Goal: Transaction & Acquisition: Purchase product/service

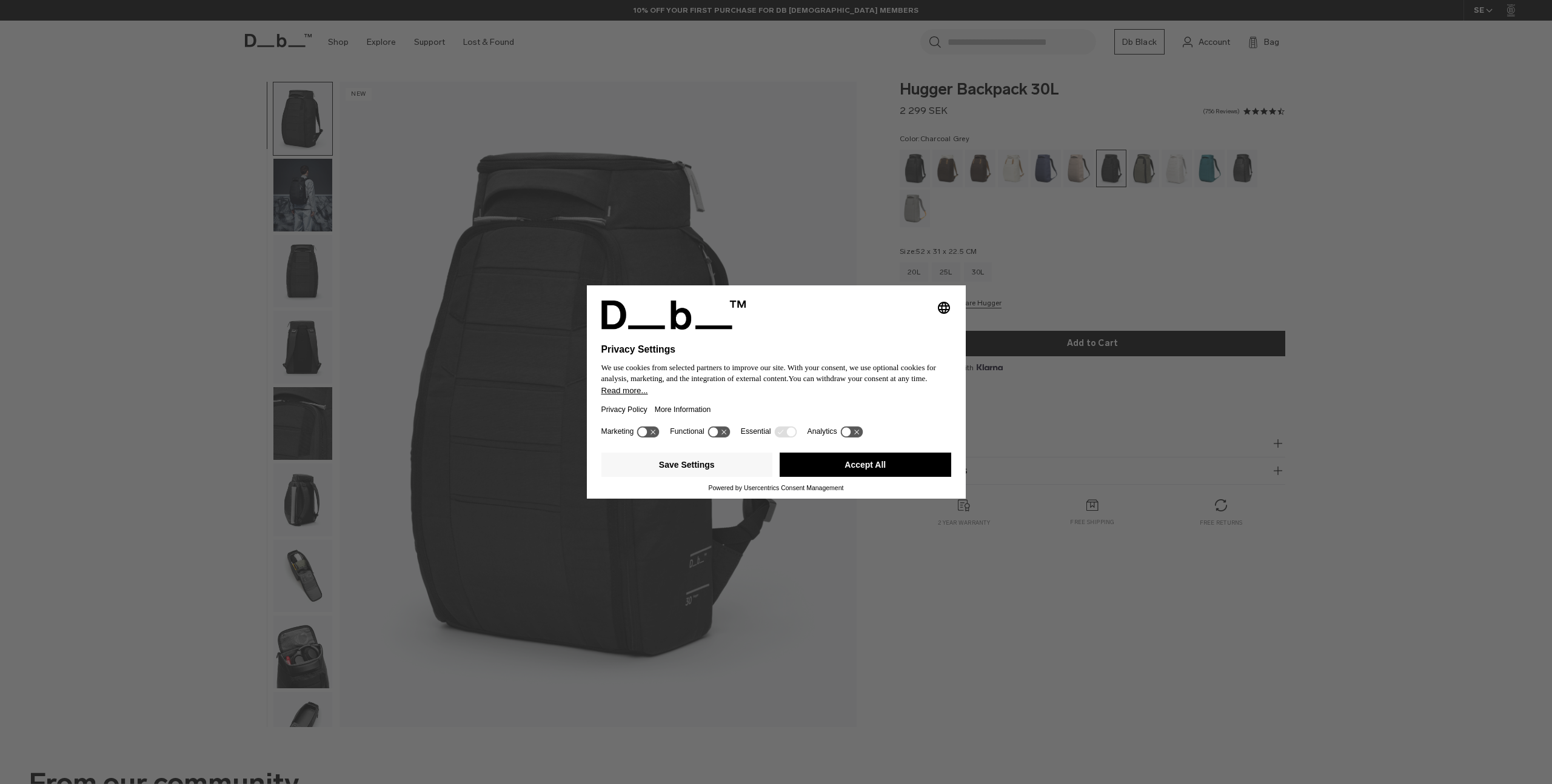
click at [812, 464] on button "Accept All" at bounding box center [865, 464] width 172 height 24
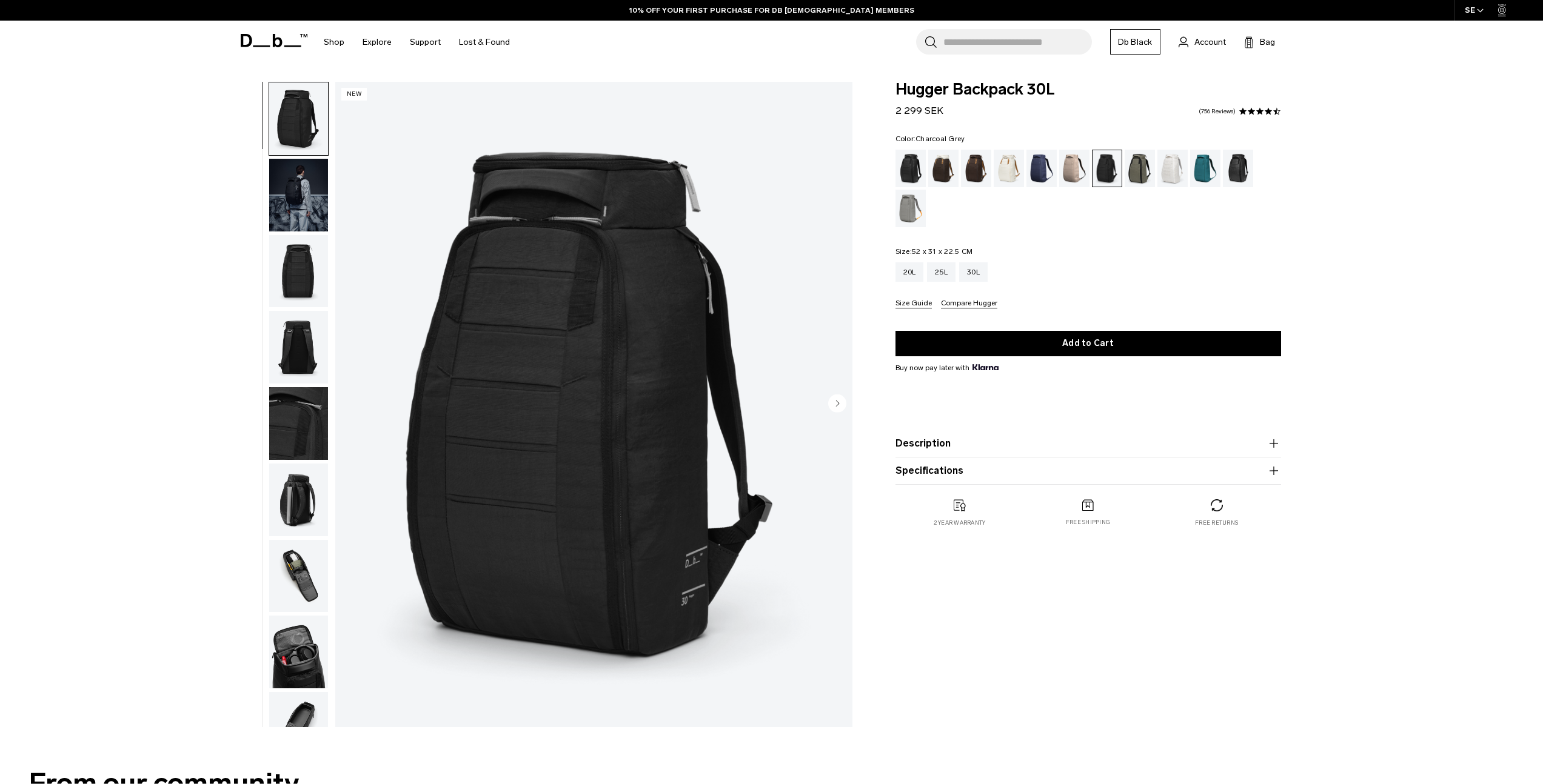
click at [337, 197] on img "1 / 10" at bounding box center [594, 404] width 518 height 645
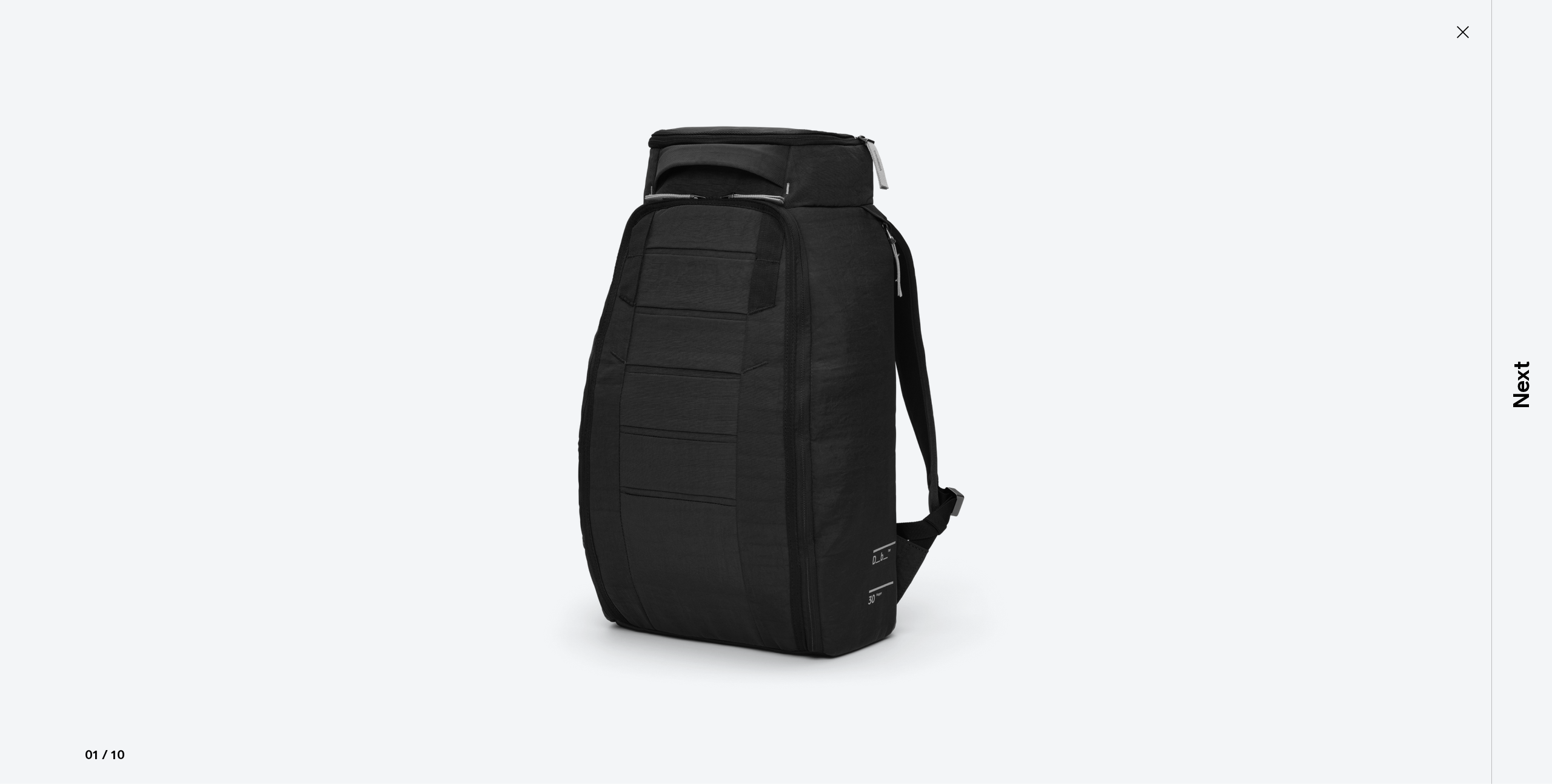
click at [1456, 39] on icon at bounding box center [1463, 32] width 20 height 20
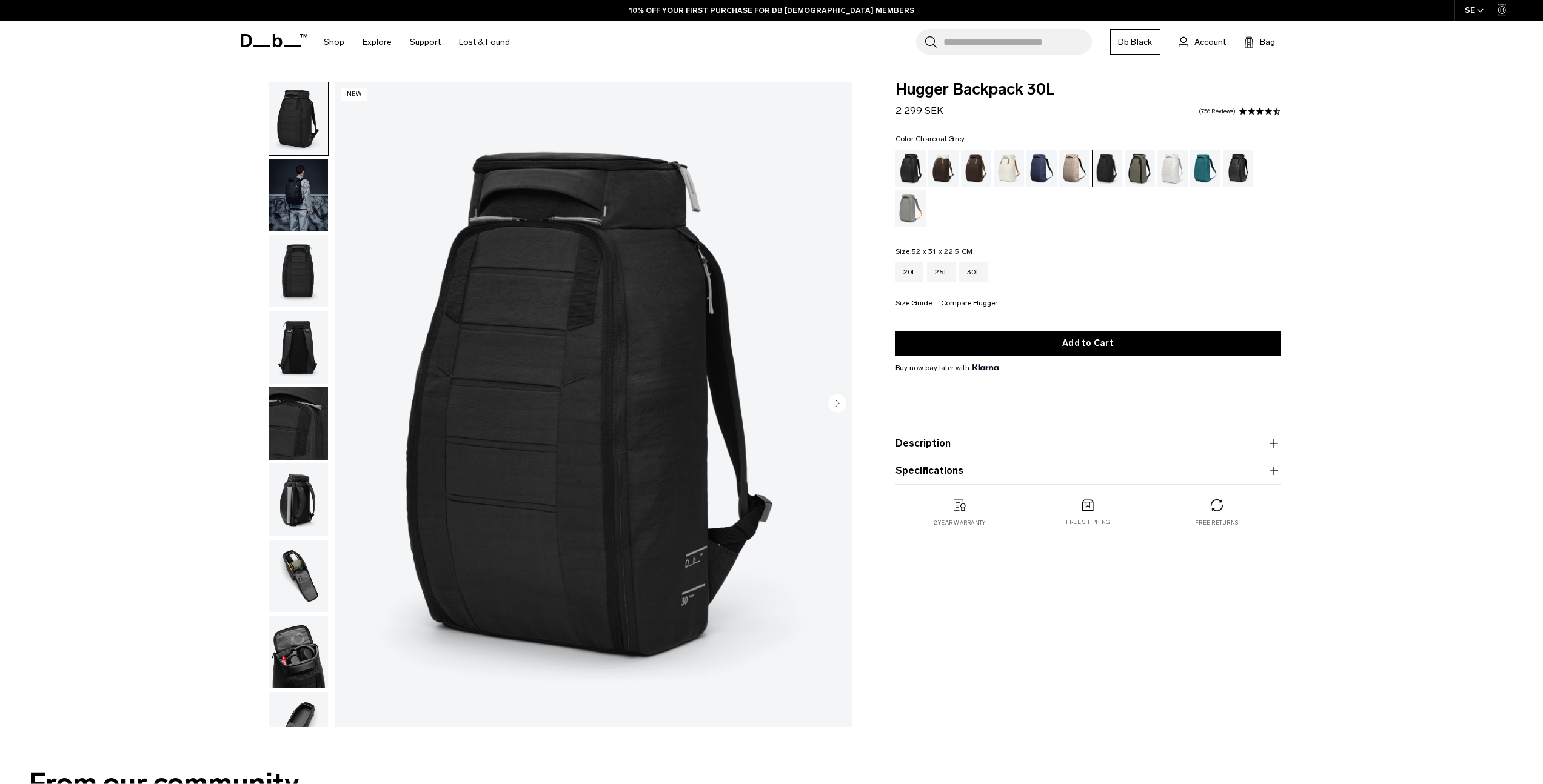
click at [285, 265] on img "button" at bounding box center [299, 272] width 59 height 73
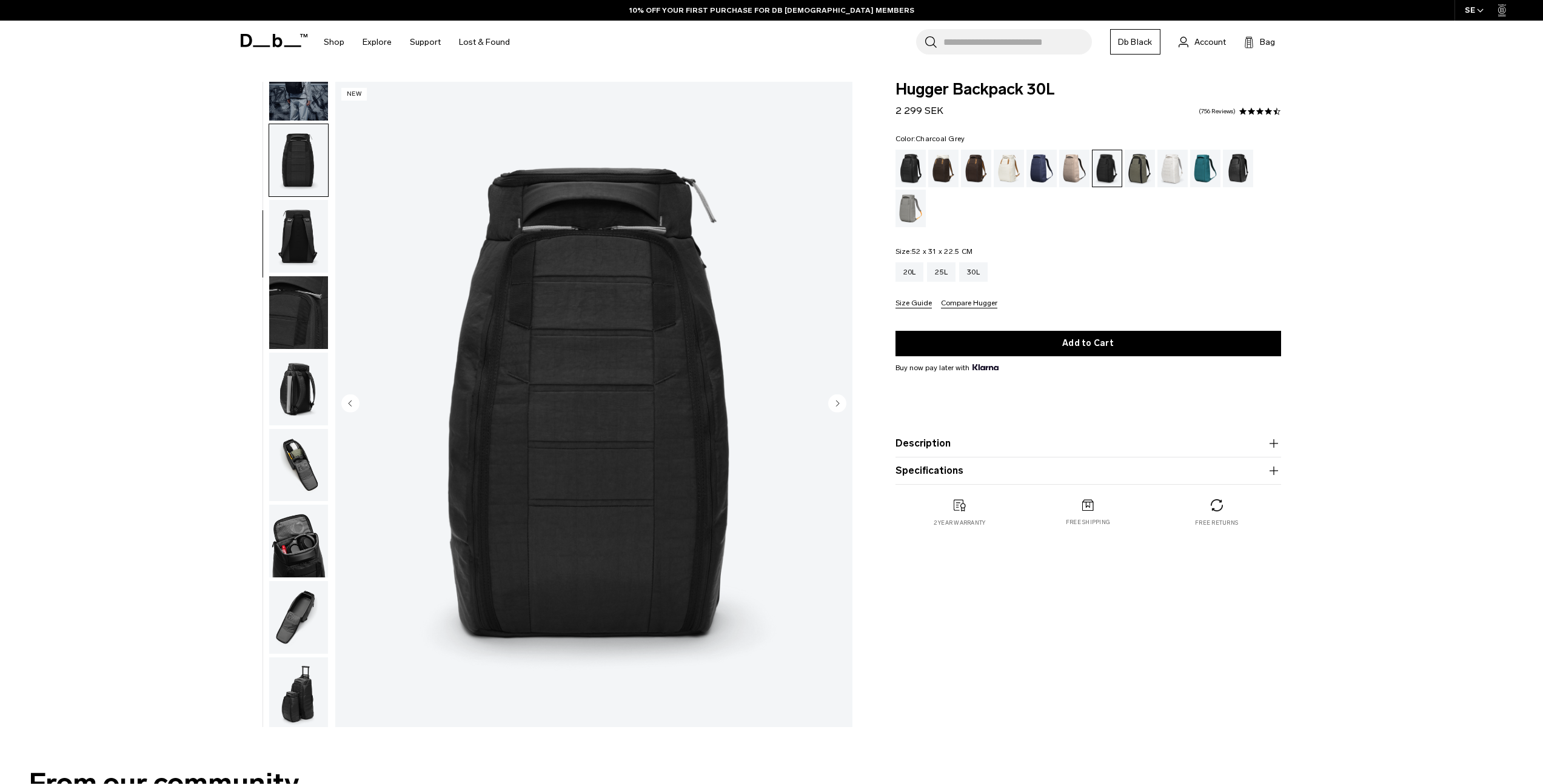
scroll to position [115, 0]
click at [278, 319] on img "button" at bounding box center [299, 309] width 59 height 73
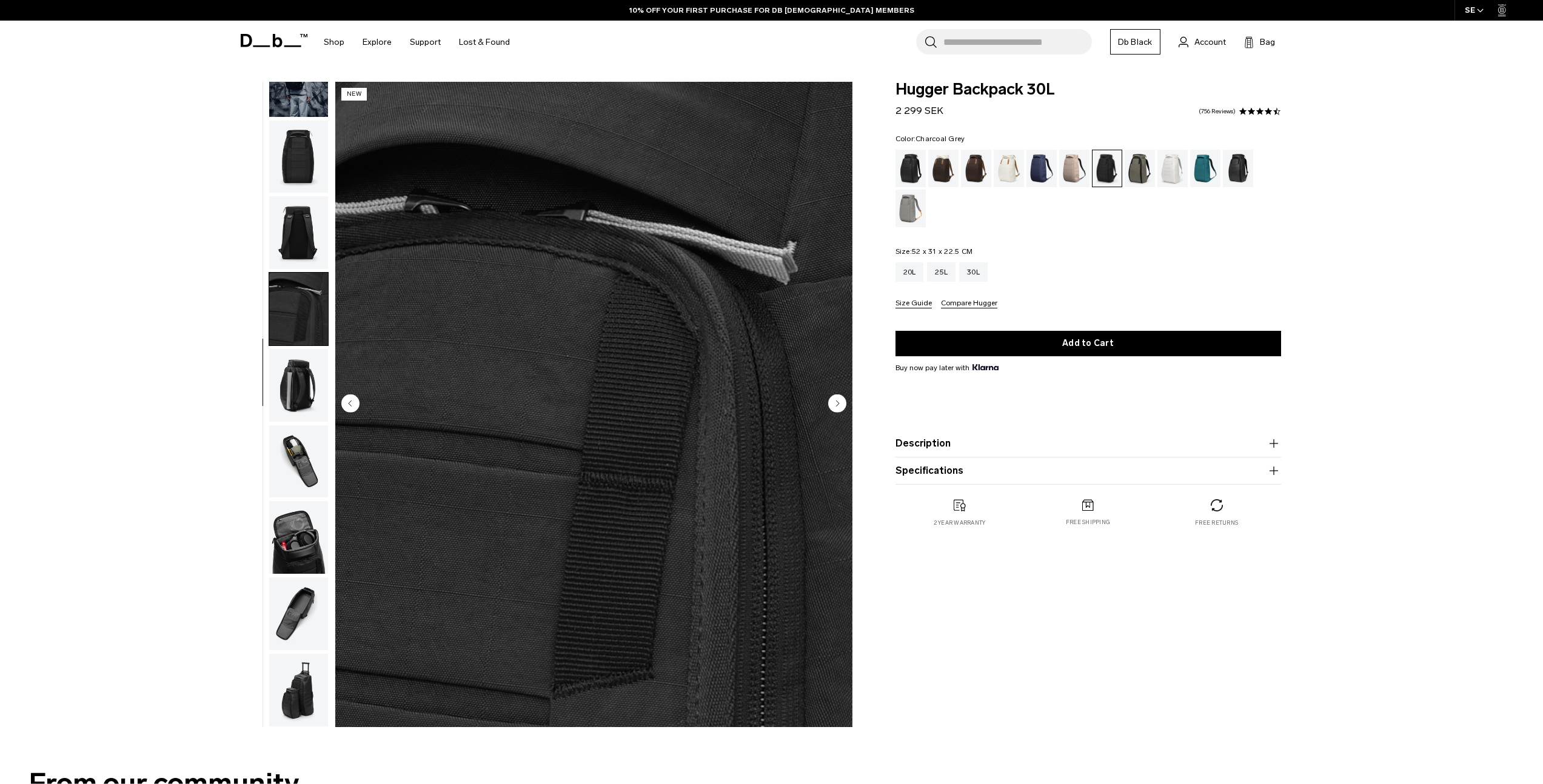
click at [292, 384] on img "button" at bounding box center [299, 386] width 59 height 73
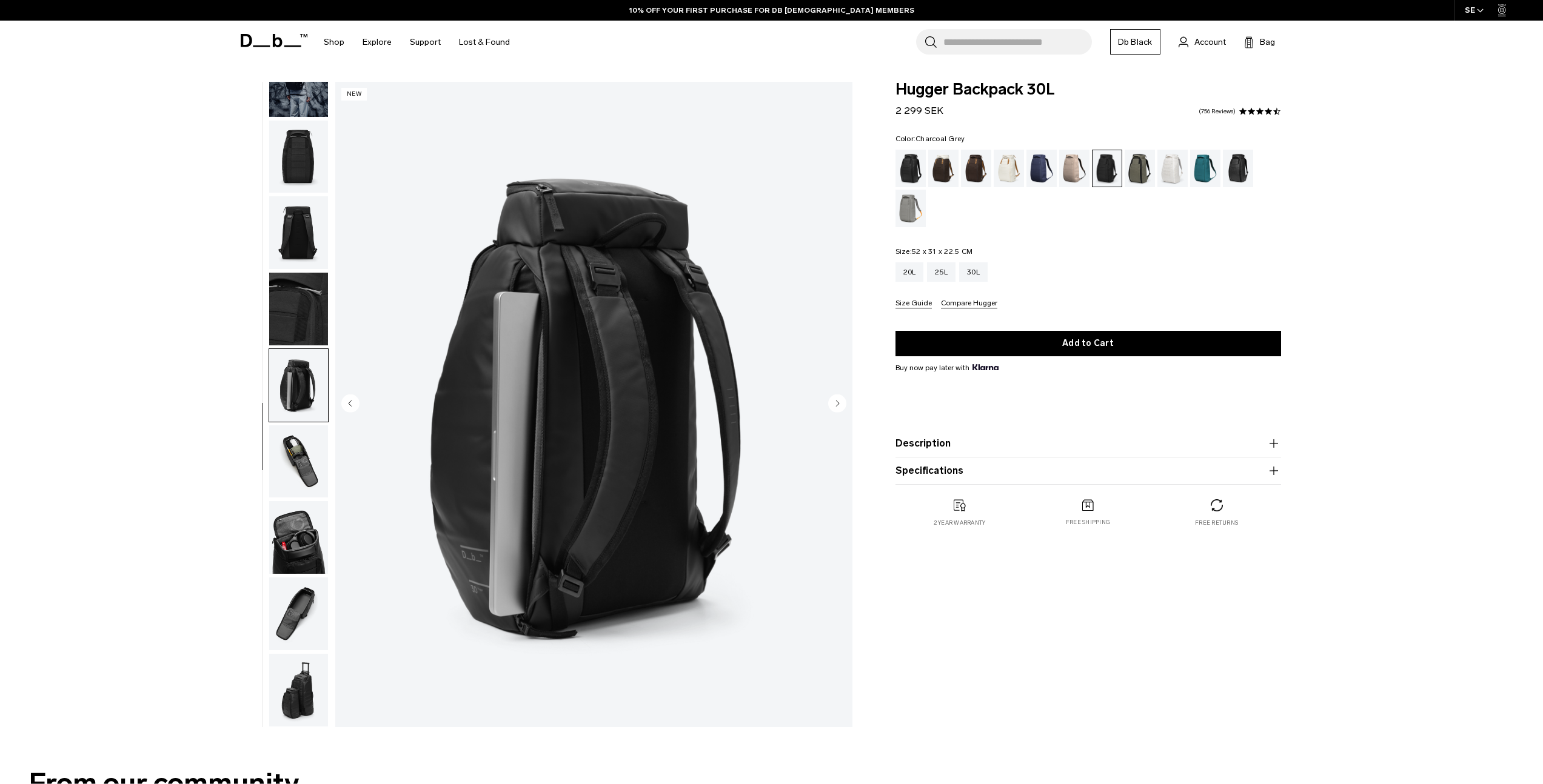
click at [293, 447] on img "button" at bounding box center [299, 462] width 59 height 73
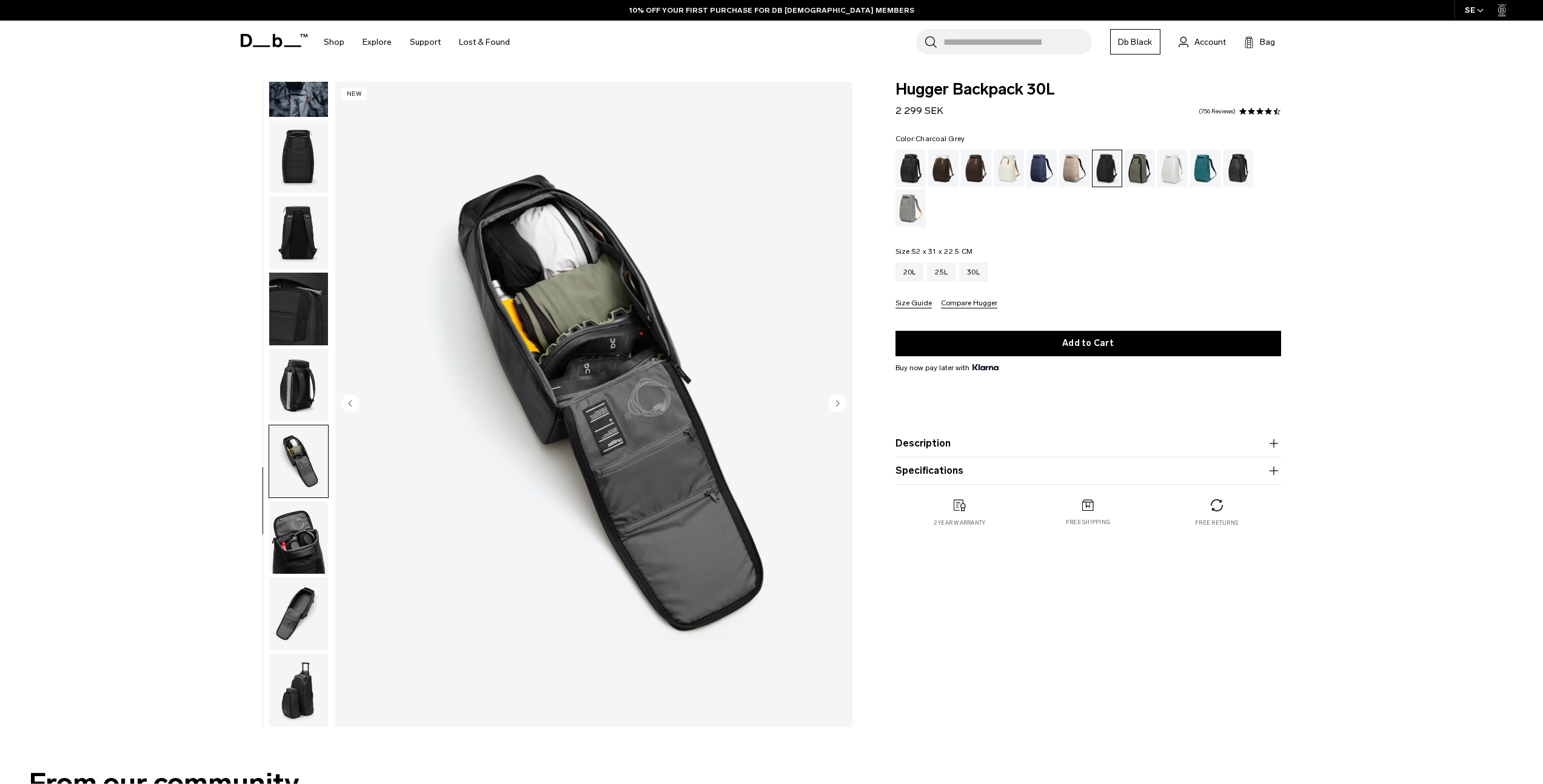
click at [307, 526] on img "button" at bounding box center [299, 538] width 59 height 73
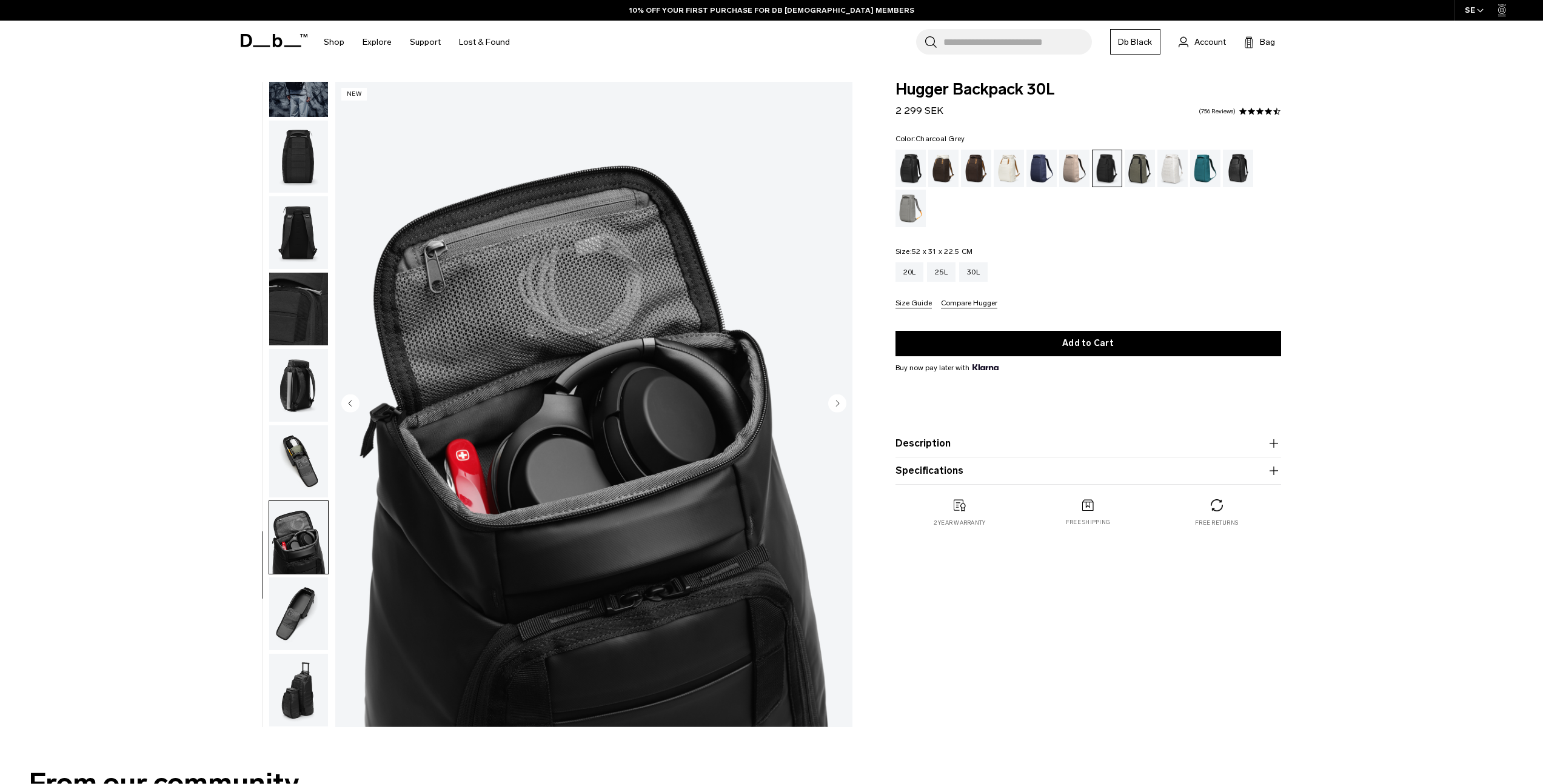
click at [313, 458] on img "button" at bounding box center [299, 462] width 59 height 73
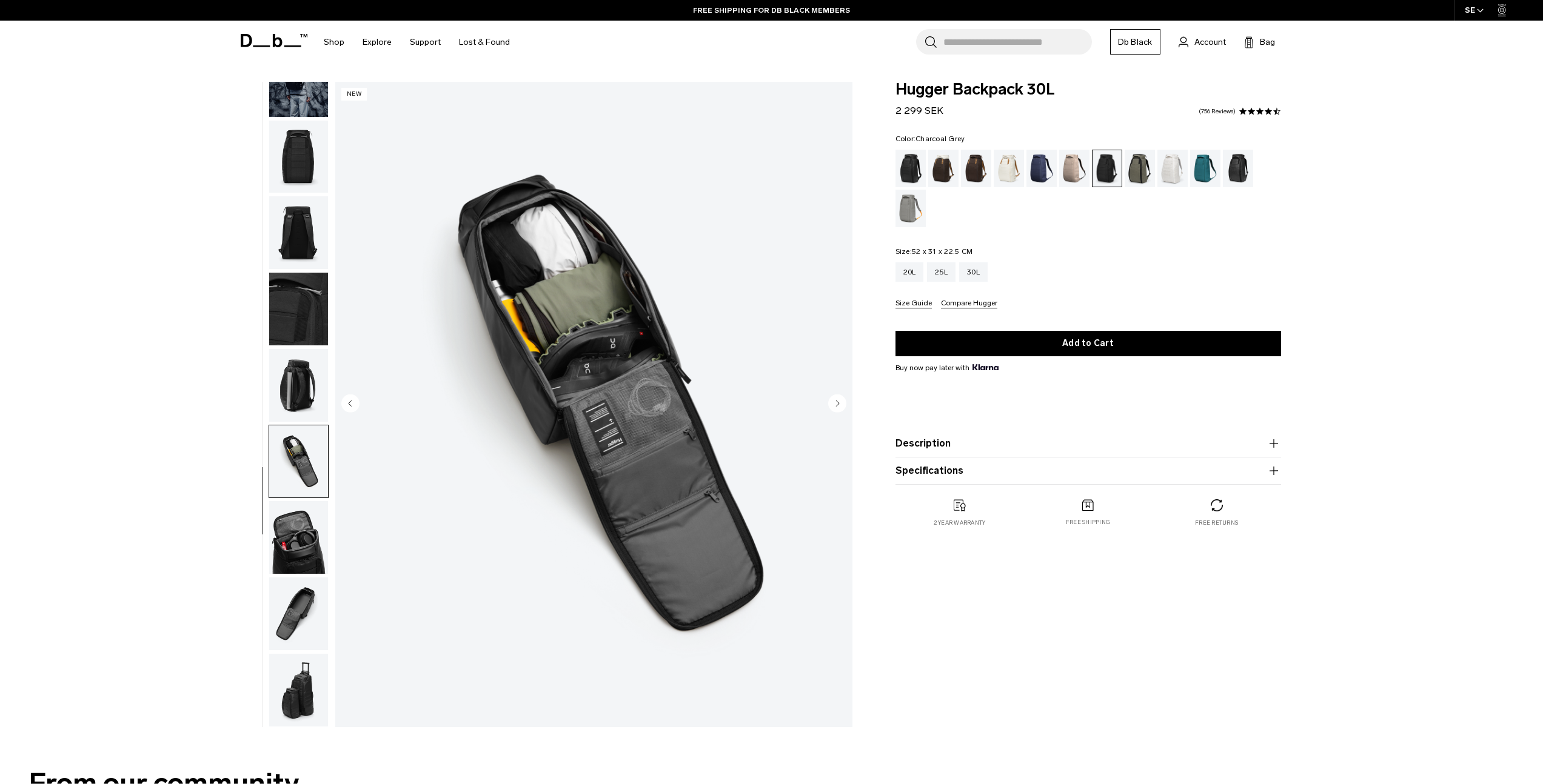
click at [313, 378] on img "button" at bounding box center [299, 386] width 59 height 73
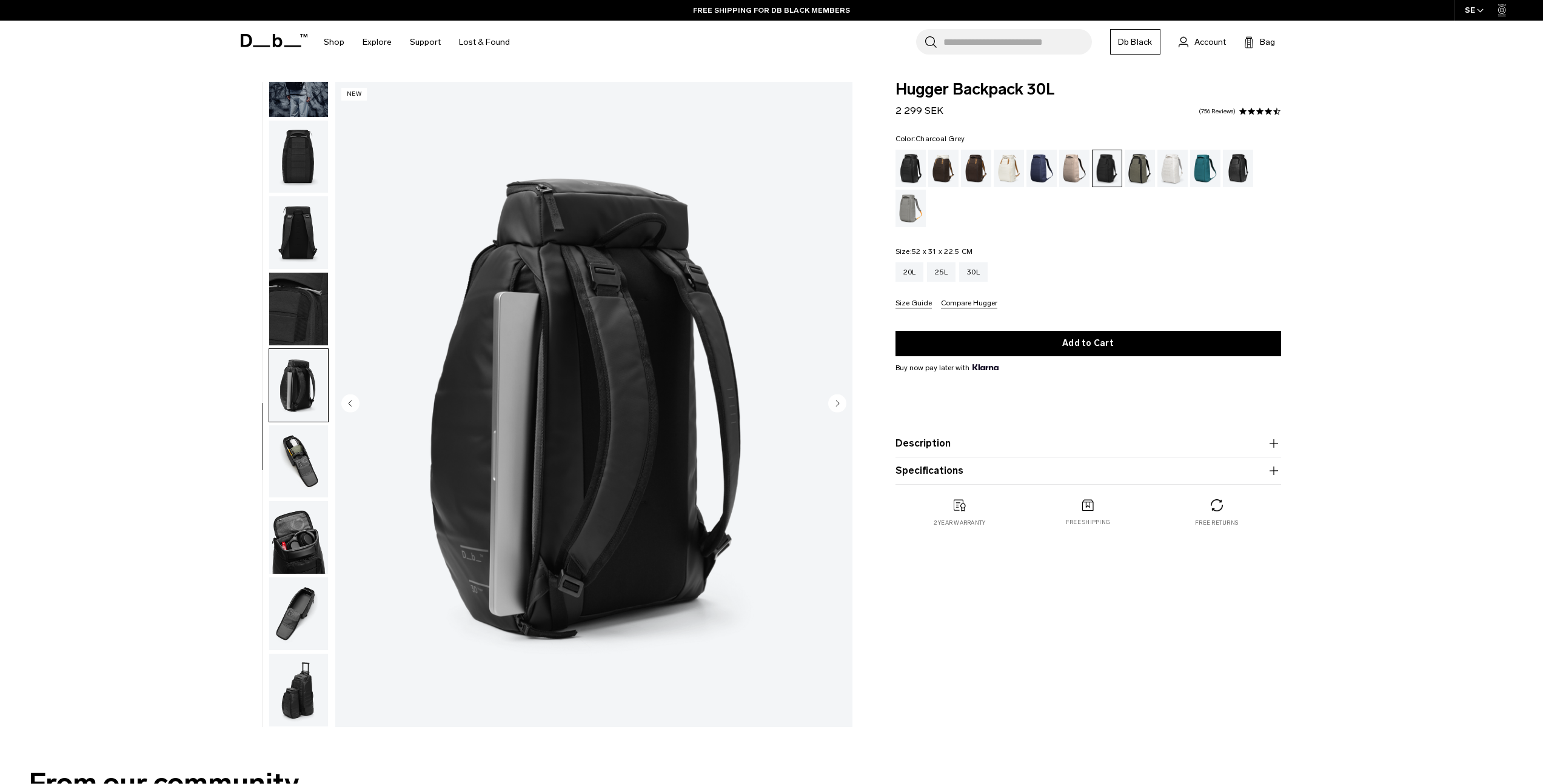
click at [301, 304] on img "button" at bounding box center [299, 309] width 59 height 73
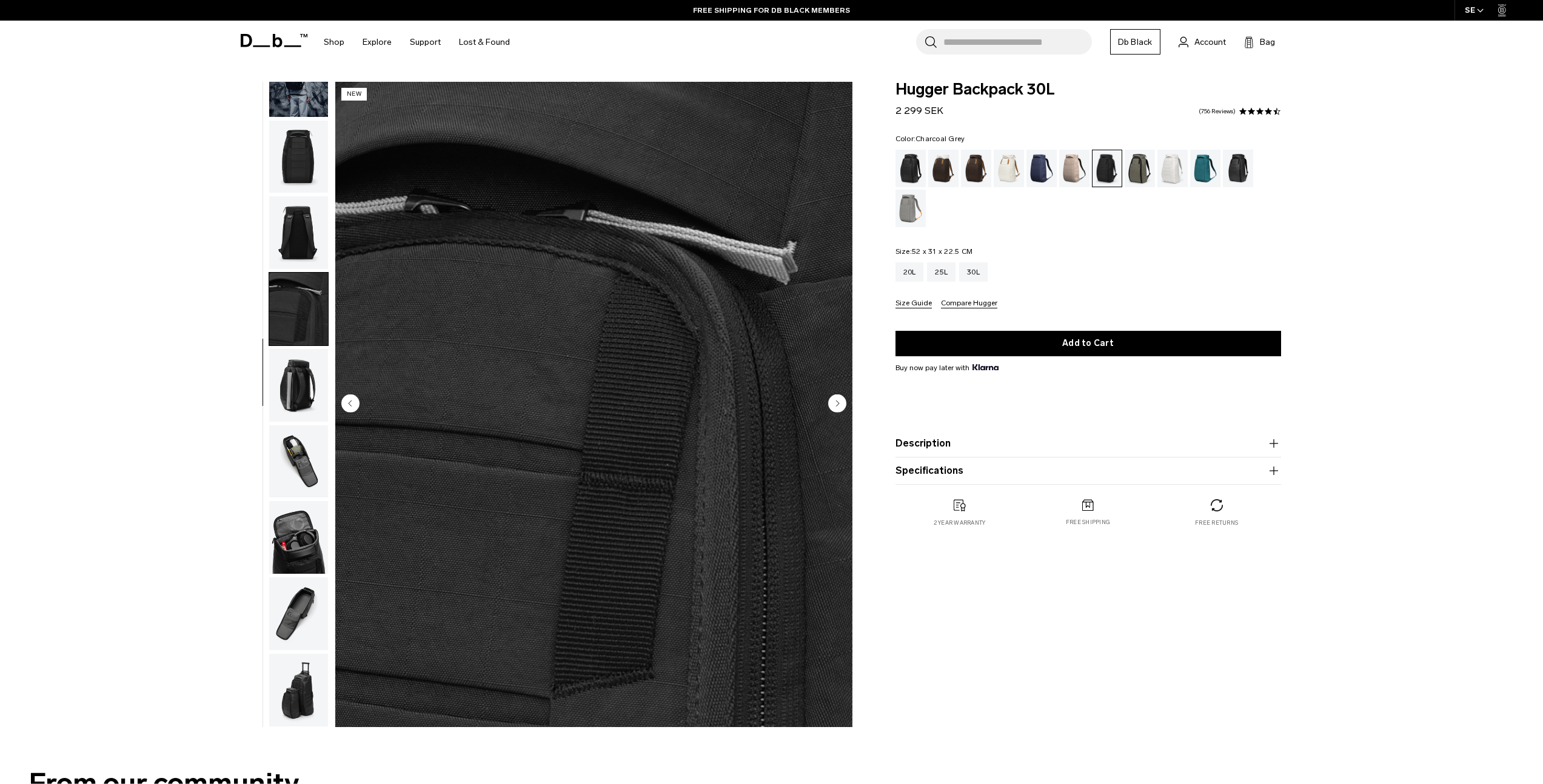
click at [297, 260] on img "button" at bounding box center [299, 233] width 59 height 73
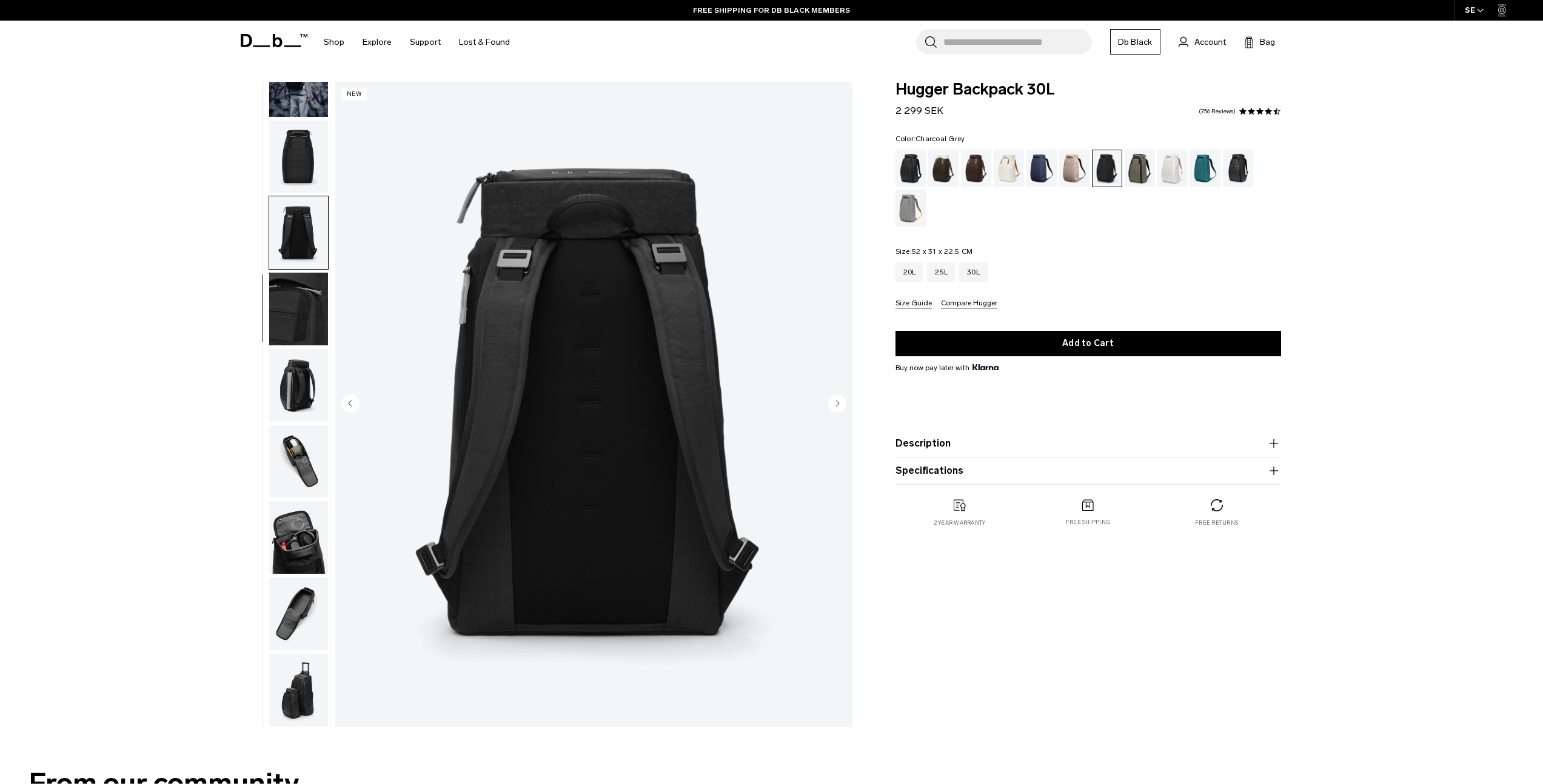
click at [303, 151] on img "button" at bounding box center [299, 157] width 59 height 73
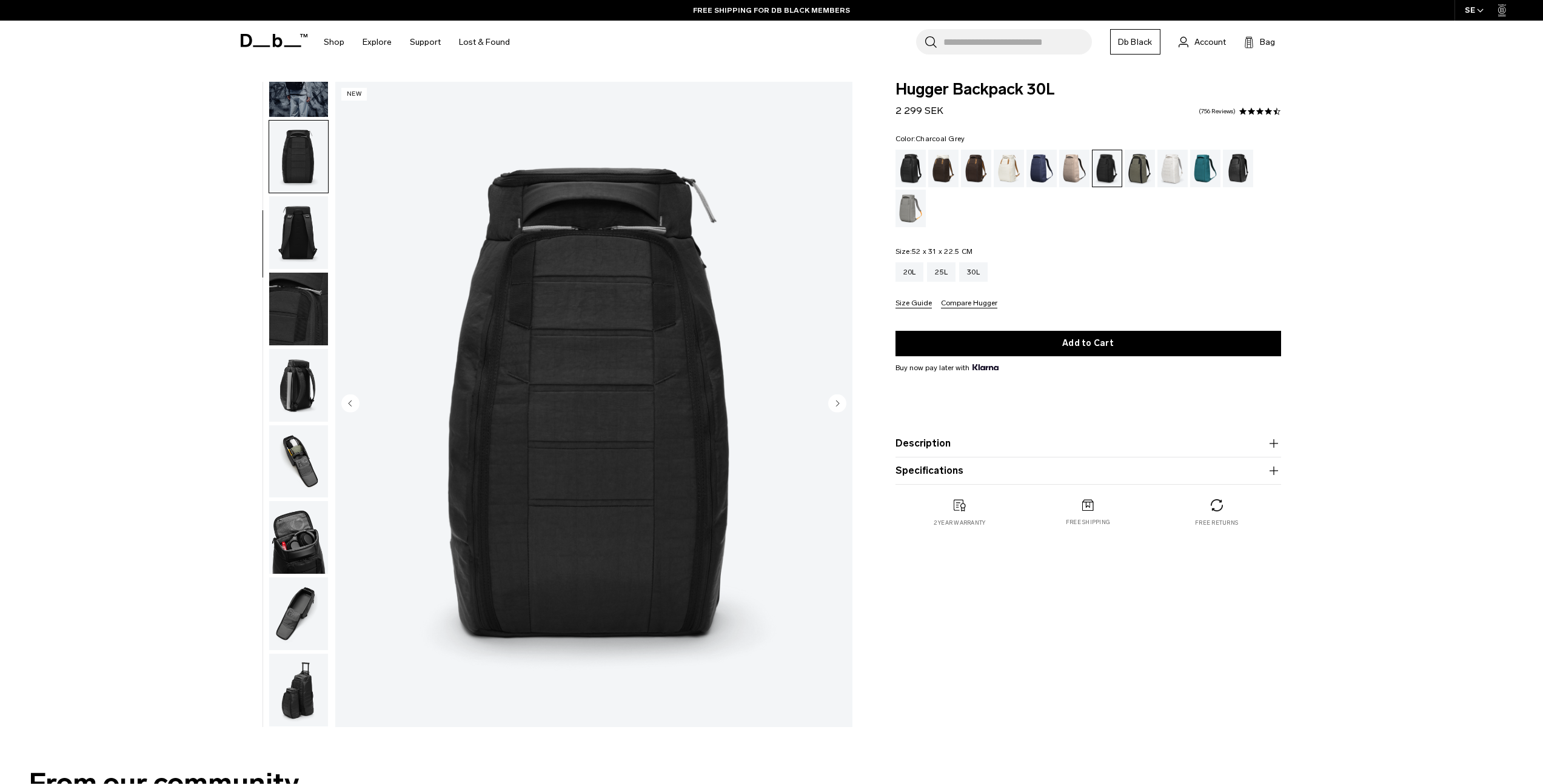
click at [302, 327] on img "button" at bounding box center [299, 309] width 59 height 73
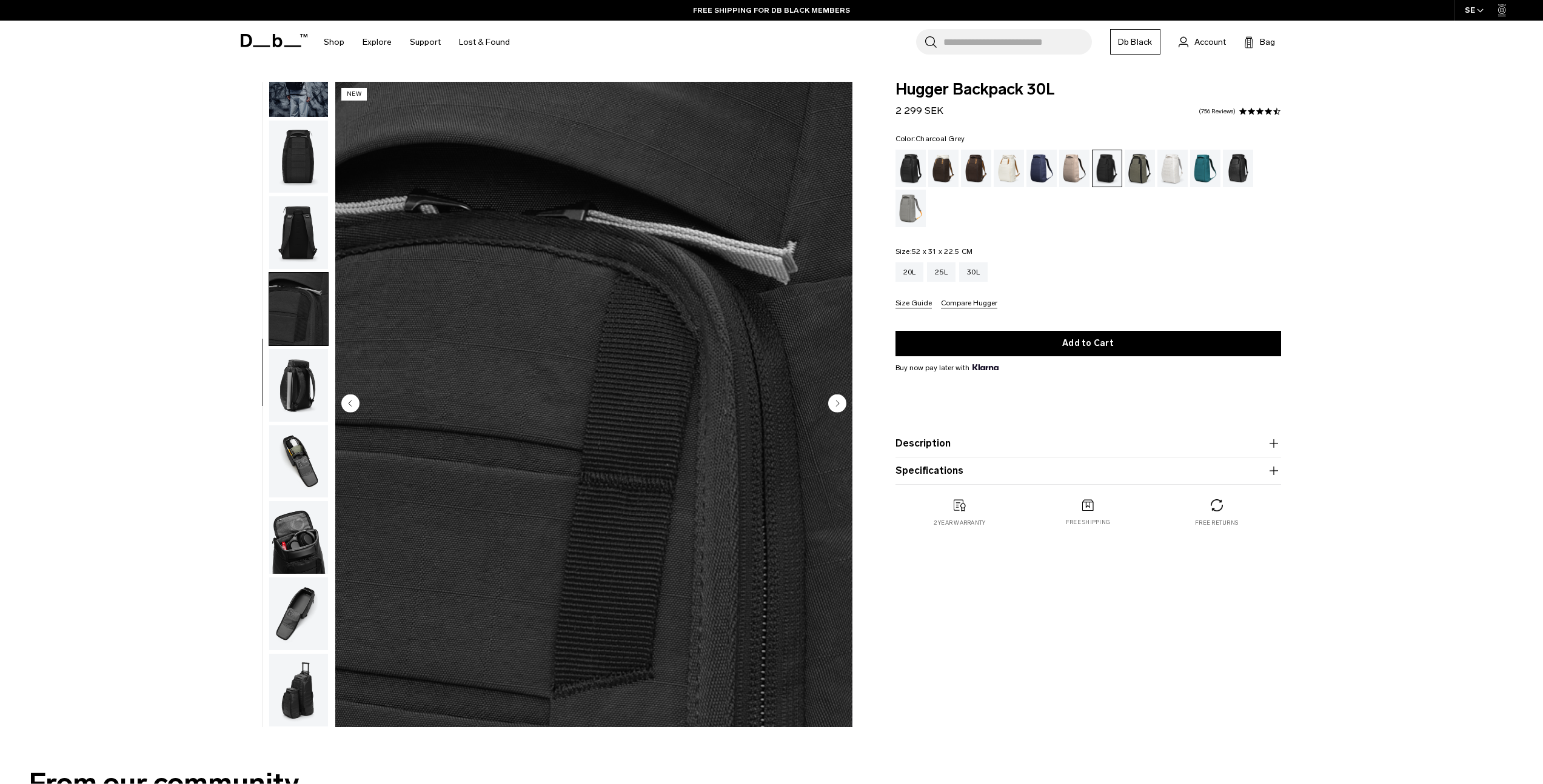
click at [300, 389] on img "button" at bounding box center [299, 386] width 59 height 73
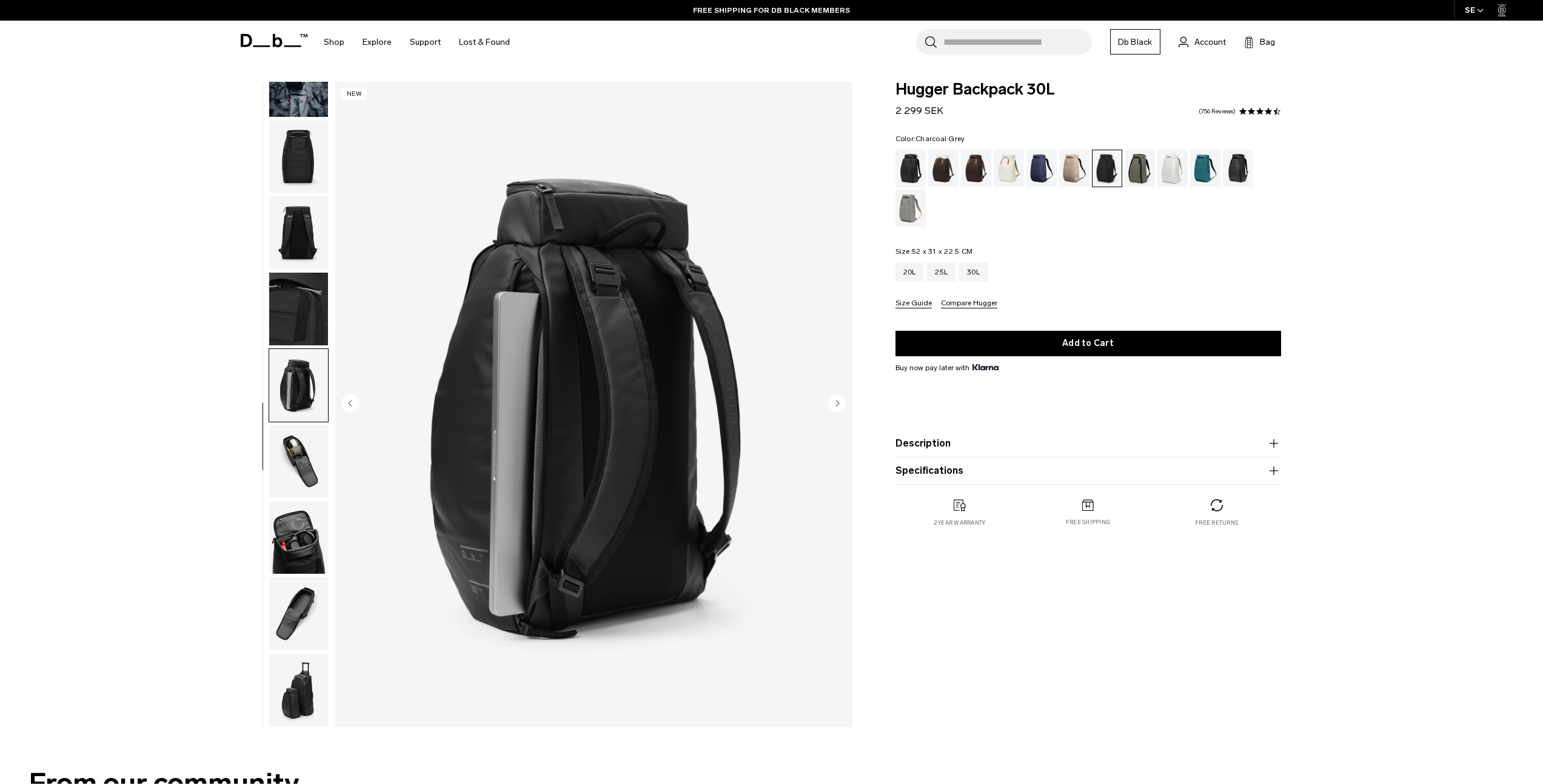
click at [303, 476] on img "button" at bounding box center [299, 462] width 59 height 73
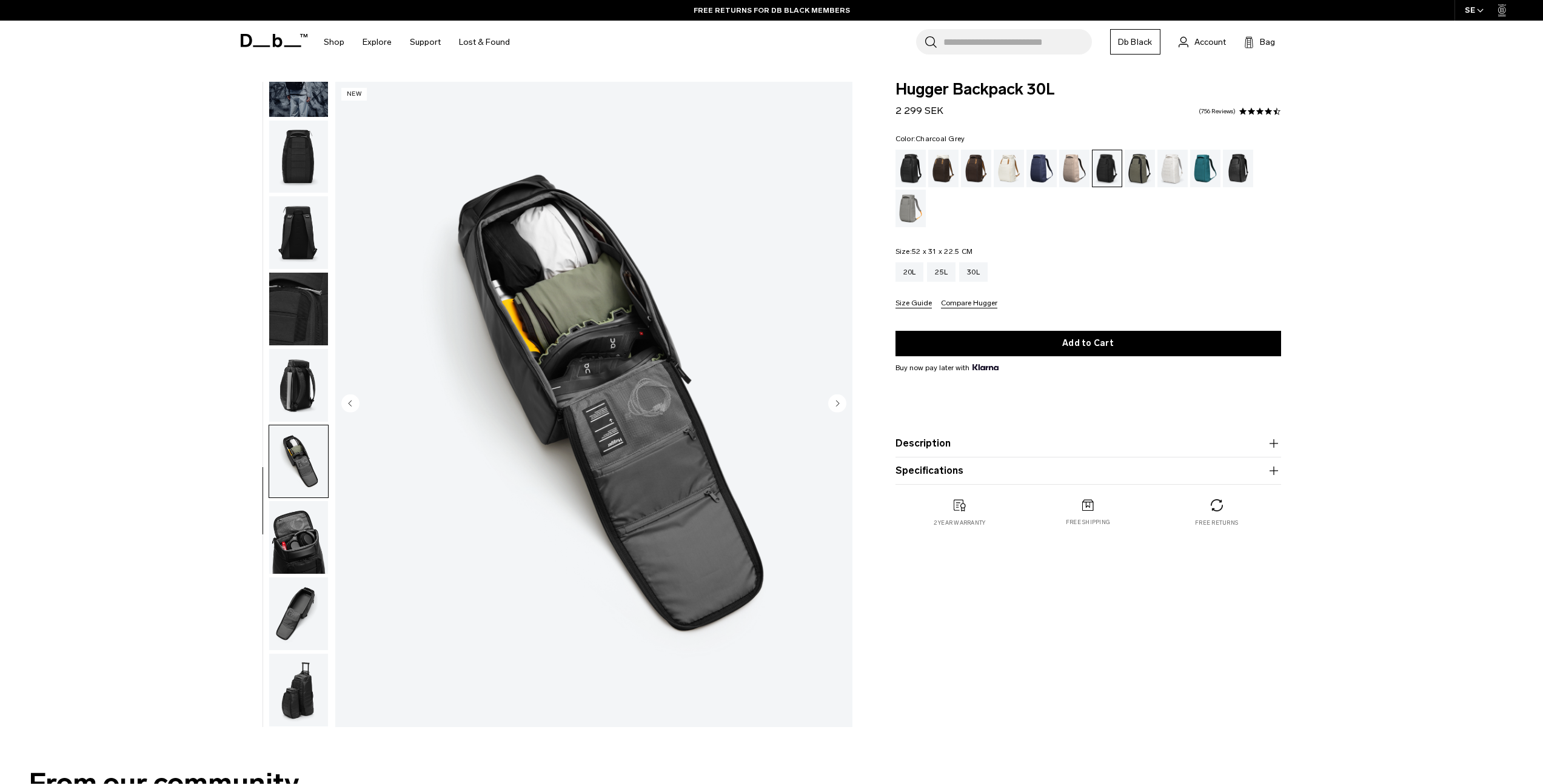
click at [294, 540] on img "button" at bounding box center [299, 538] width 59 height 73
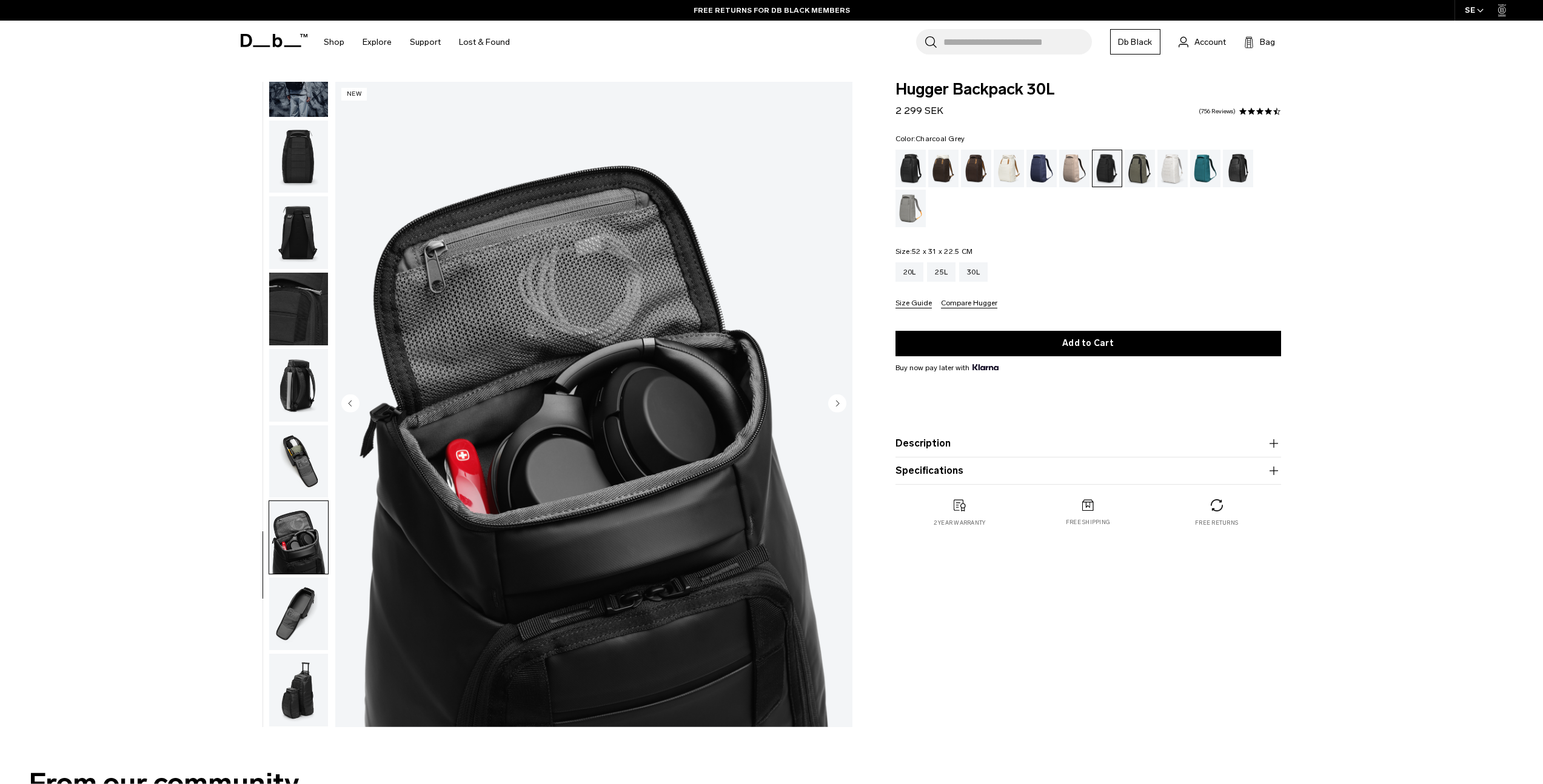
click at [289, 615] on img "button" at bounding box center [299, 614] width 59 height 73
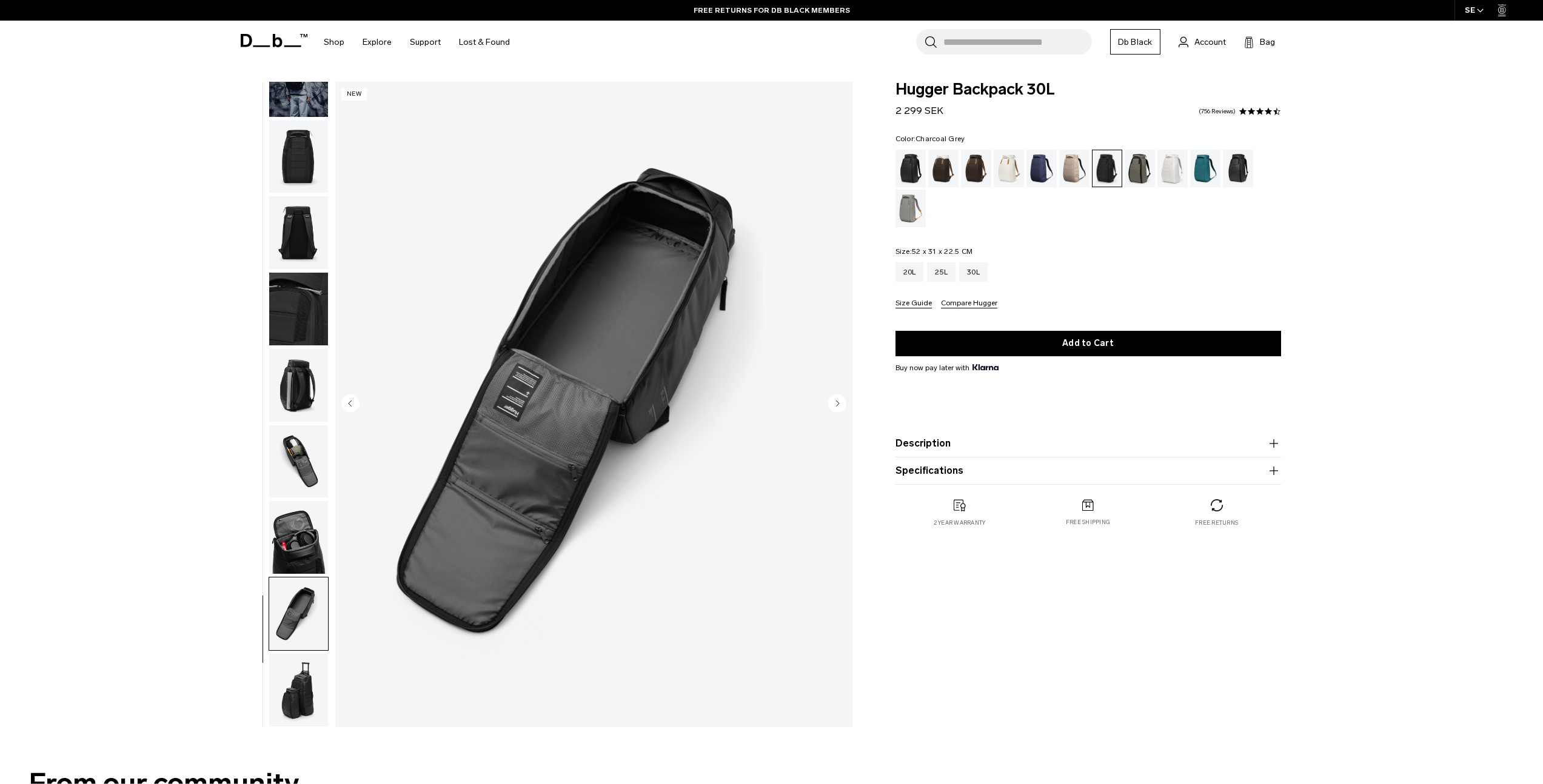
click at [294, 667] on img "button" at bounding box center [299, 691] width 59 height 73
